Goal: Task Accomplishment & Management: Use online tool/utility

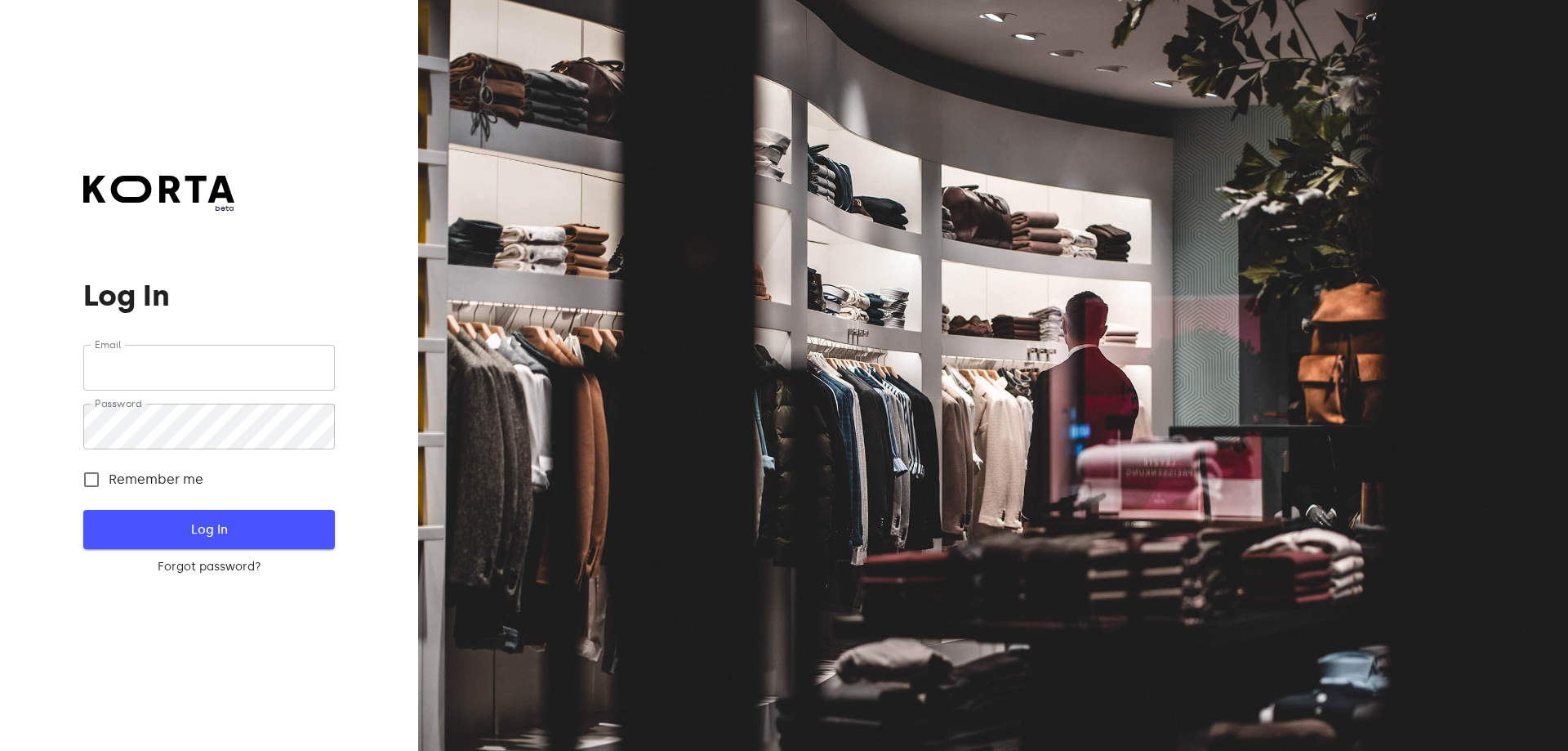
type input "[EMAIL_ADDRESS][DOMAIN_NAME]"
click at [256, 530] on span "Log In" at bounding box center [208, 528] width 198 height 21
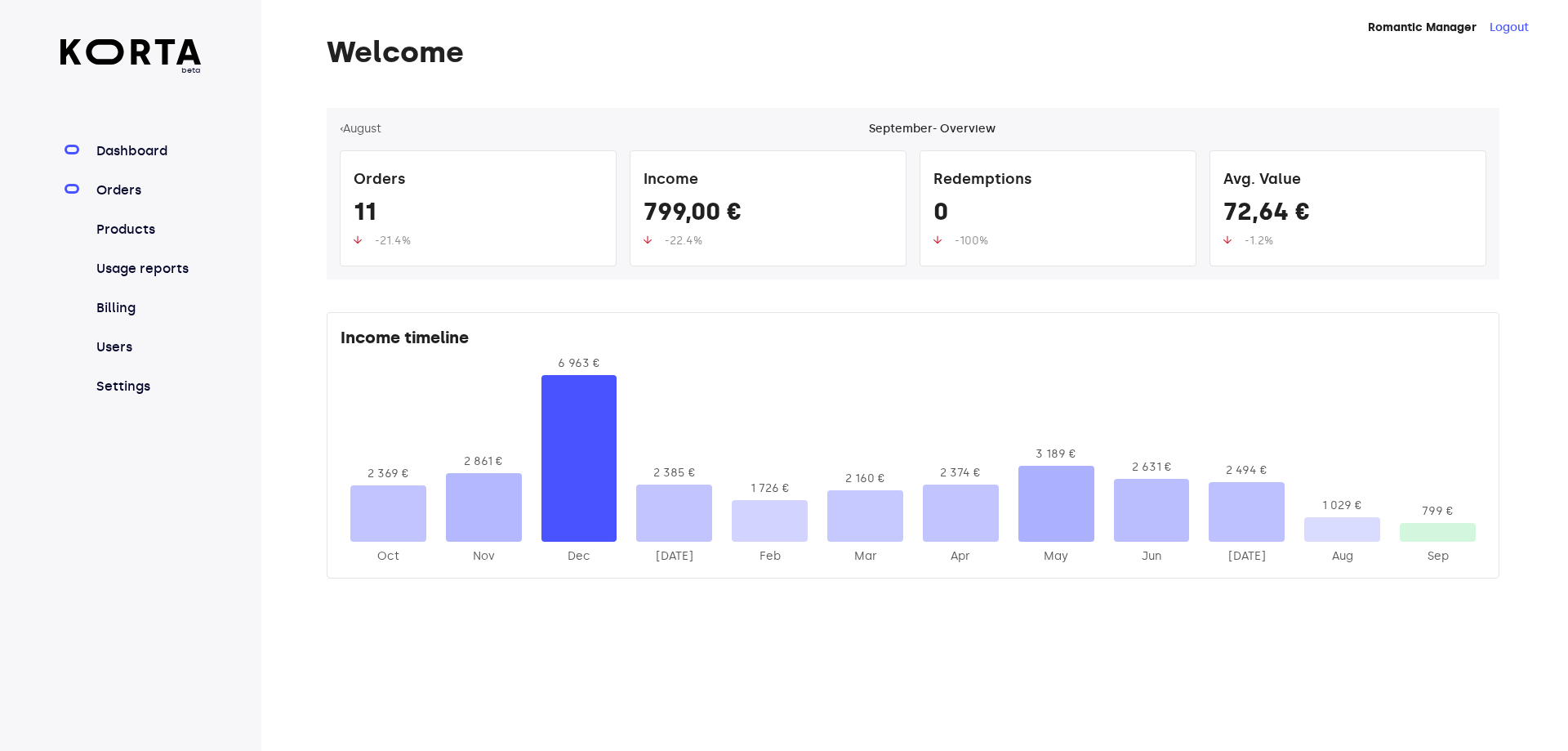
click at [126, 192] on link "Orders" at bounding box center [147, 190] width 108 height 19
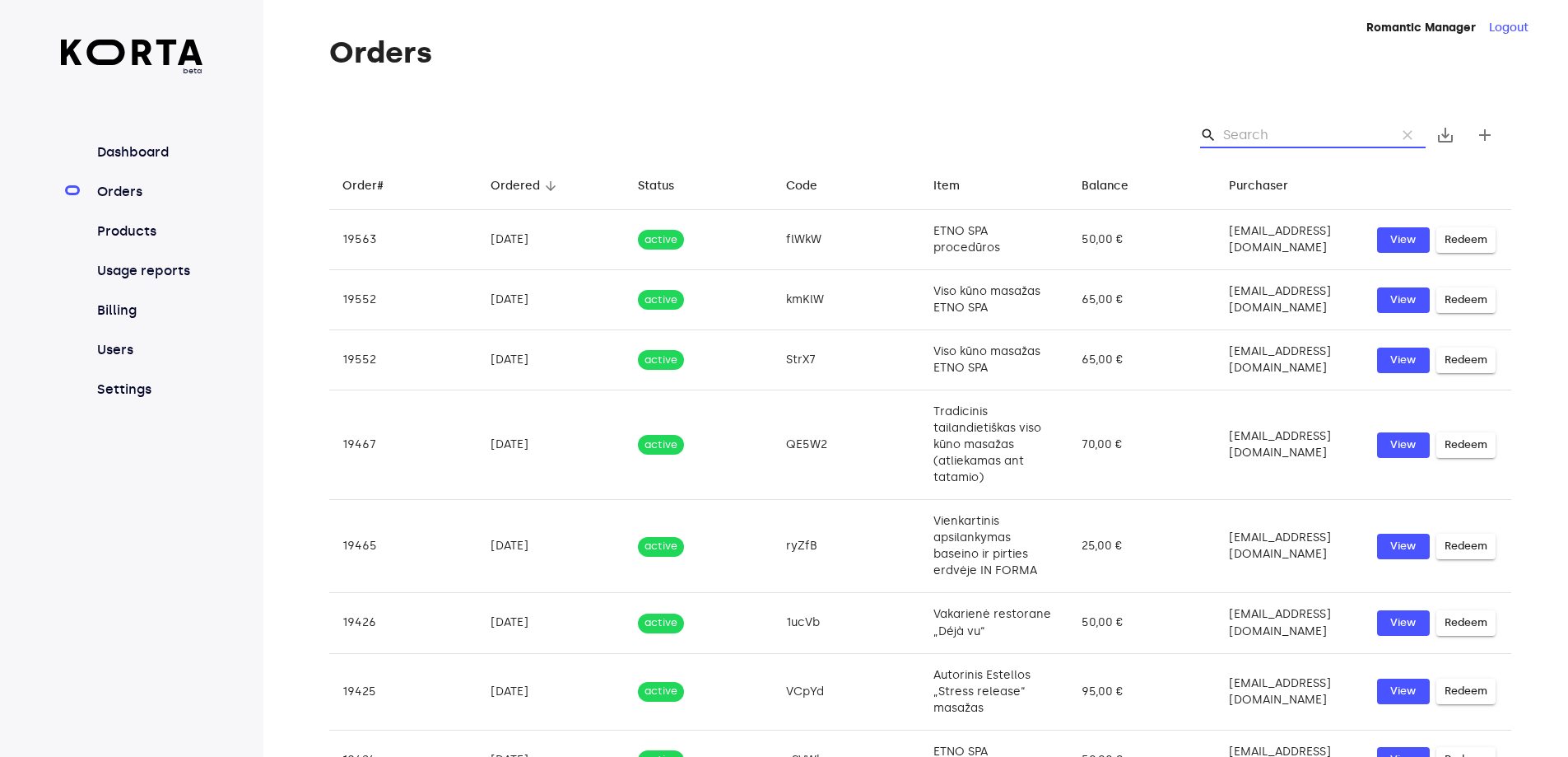
click at [1262, 130] on input "Search" at bounding box center [1303, 135] width 160 height 26
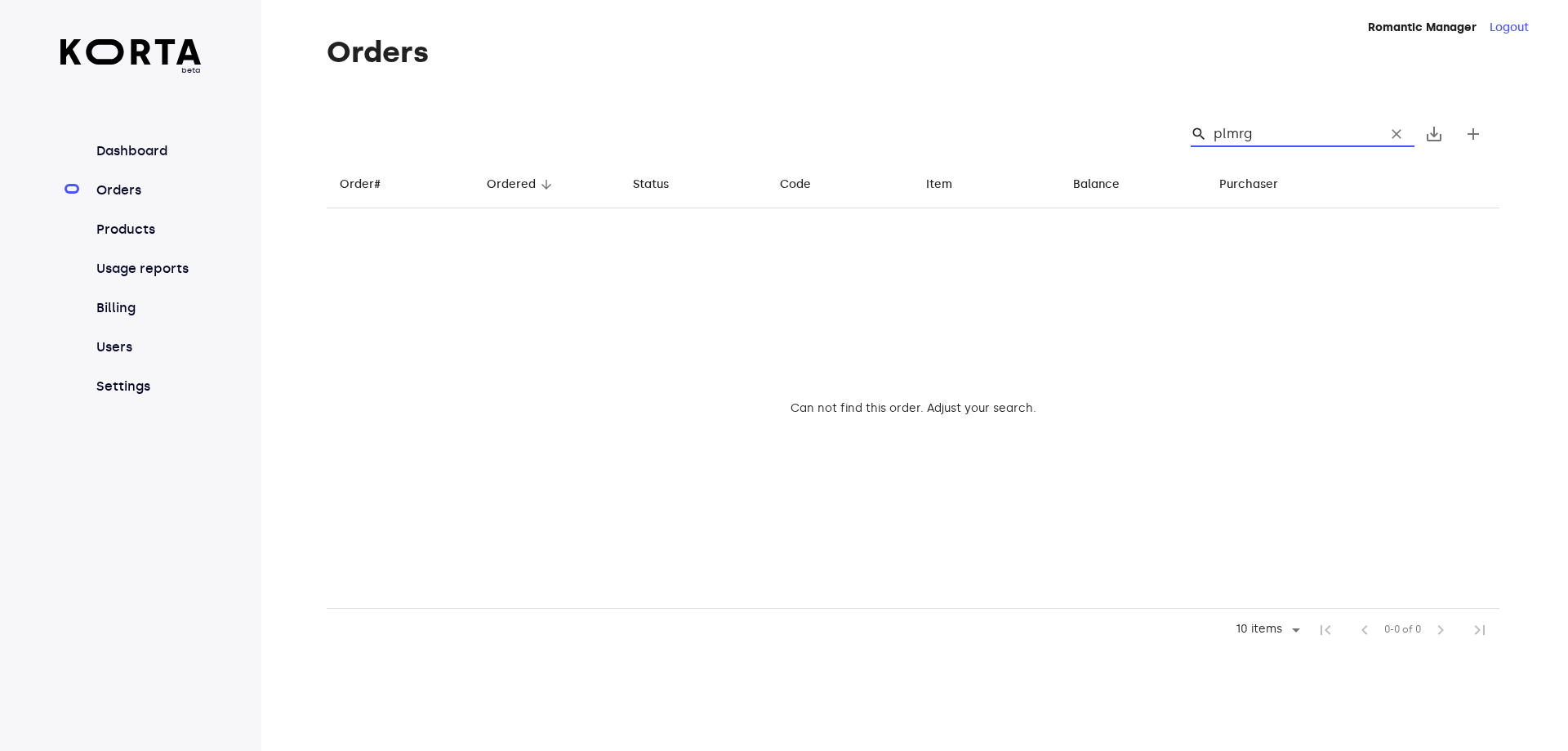
click at [1224, 142] on input "plmrg" at bounding box center [1293, 134] width 159 height 26
click at [1273, 133] on input "olmrg" at bounding box center [1293, 134] width 159 height 26
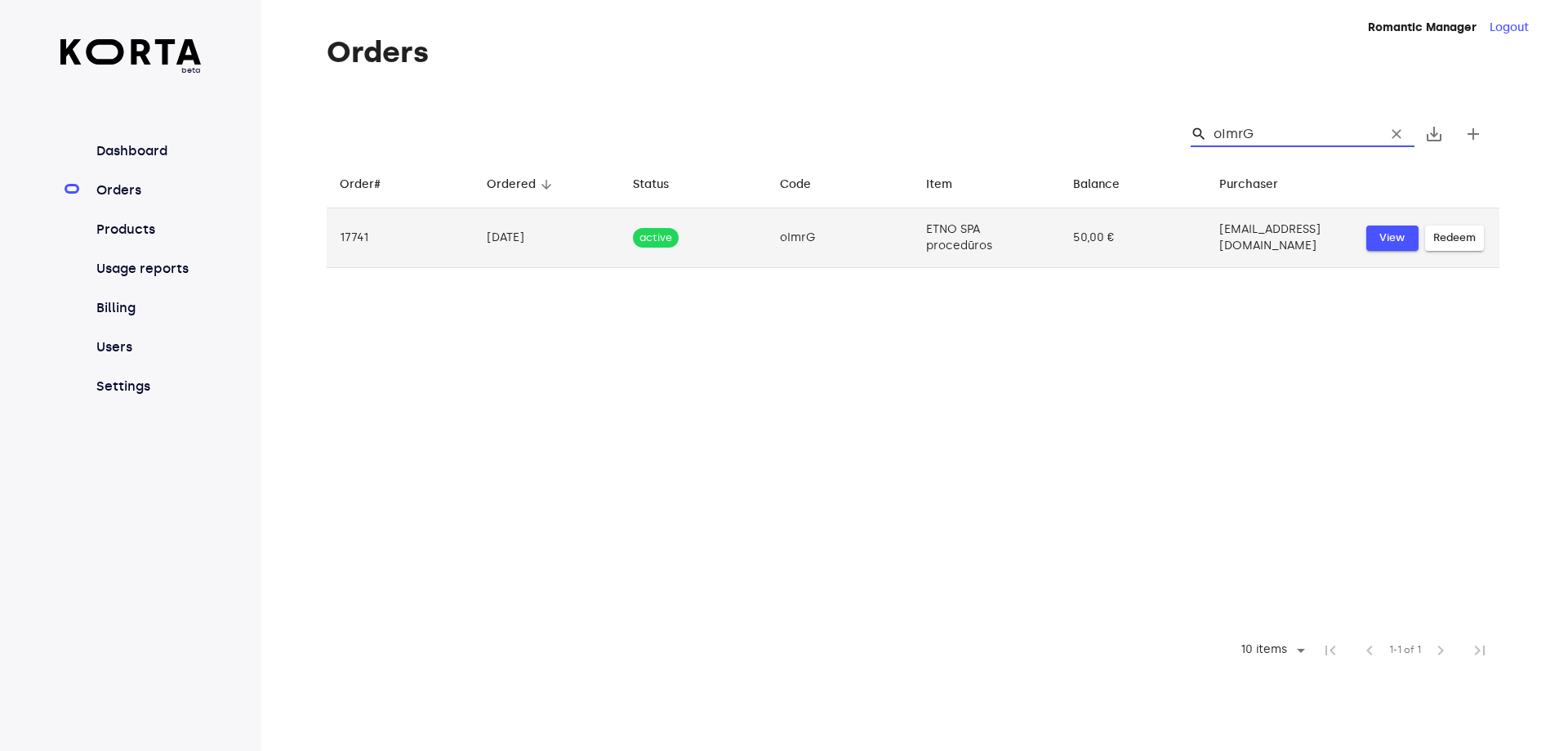
type input "oImrG"
click at [1407, 239] on span "View" at bounding box center [1392, 238] width 36 height 18
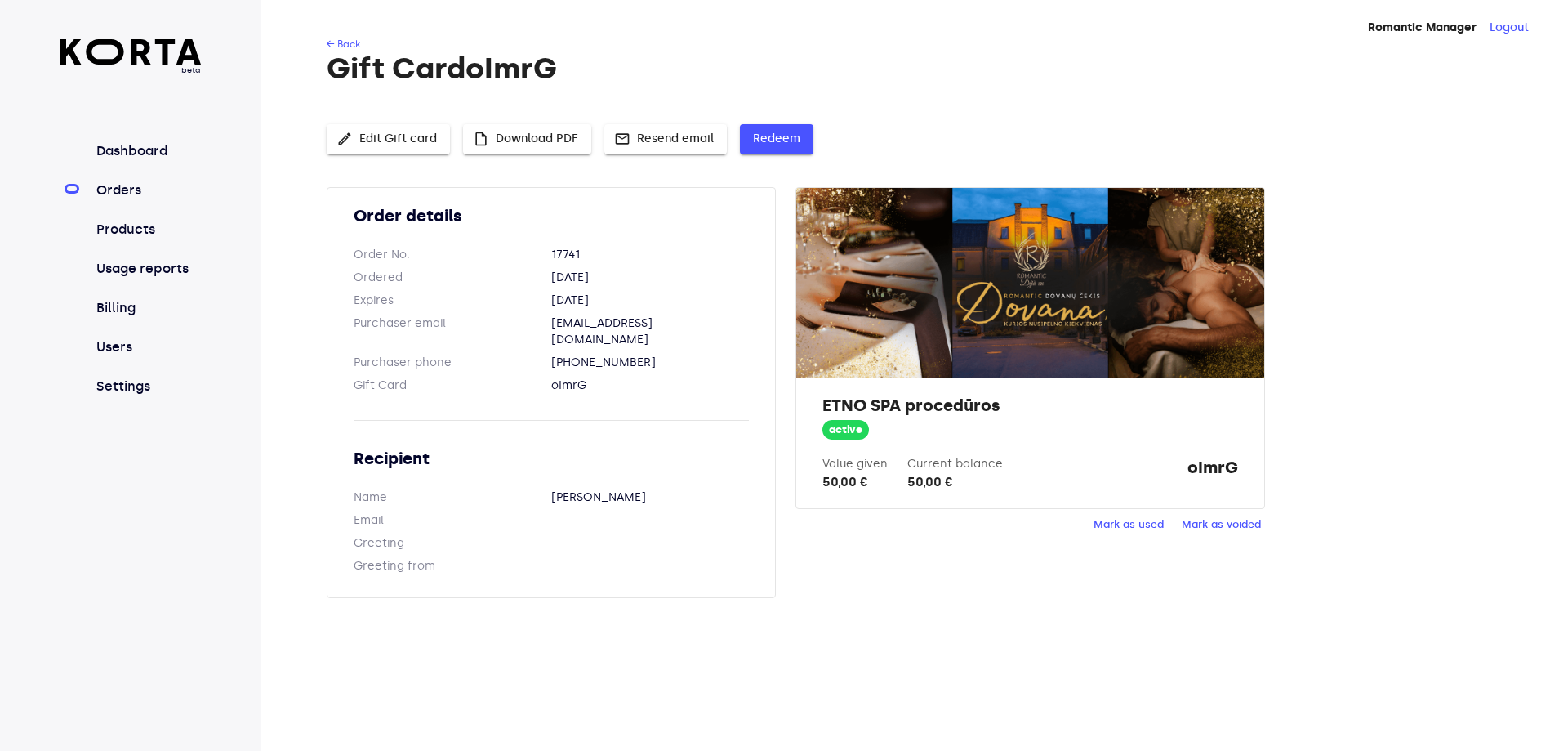
click at [763, 134] on span "Redeem" at bounding box center [777, 139] width 47 height 20
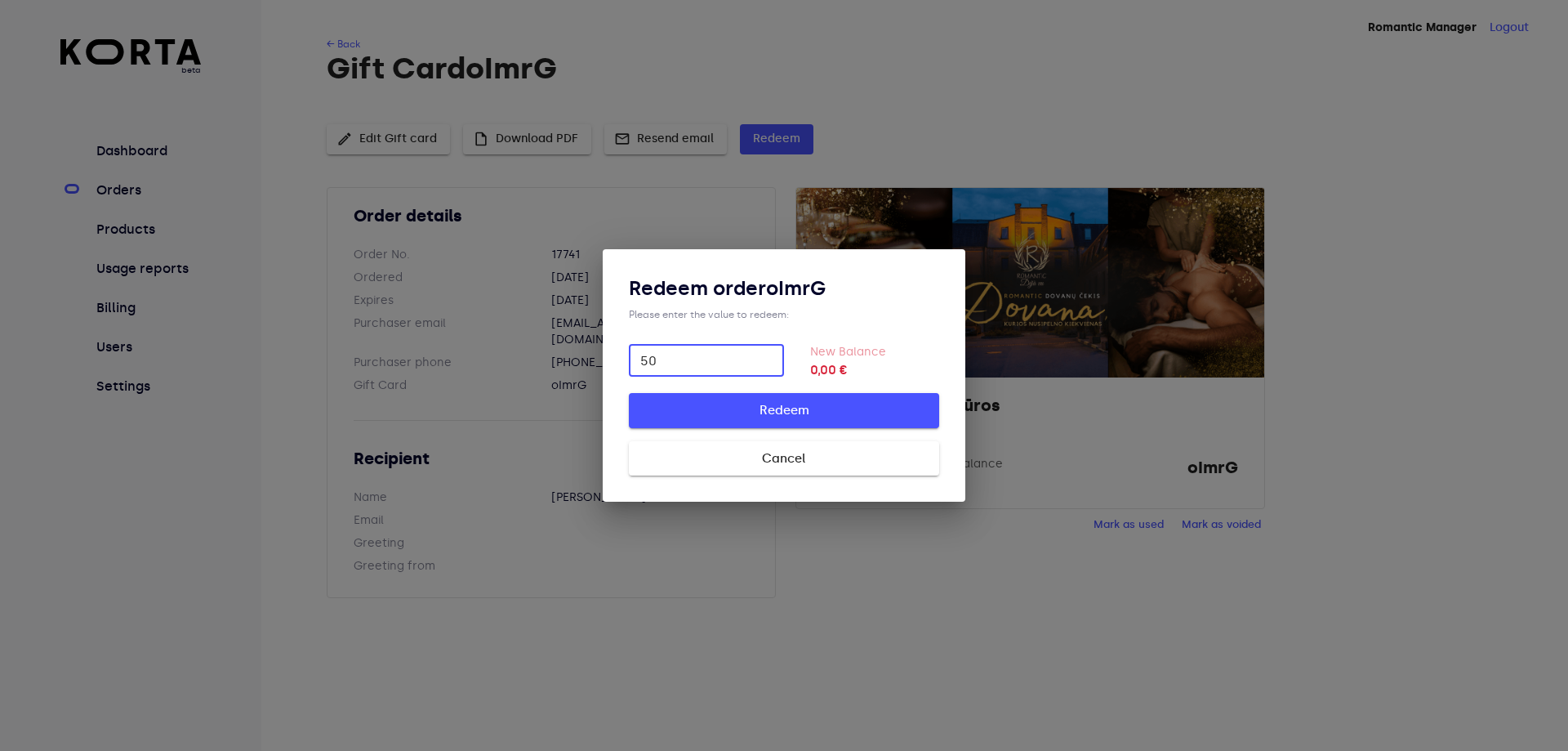
type input "50"
click at [793, 412] on span "Redeem" at bounding box center [784, 410] width 258 height 21
